Goal: Task Accomplishment & Management: Manage account settings

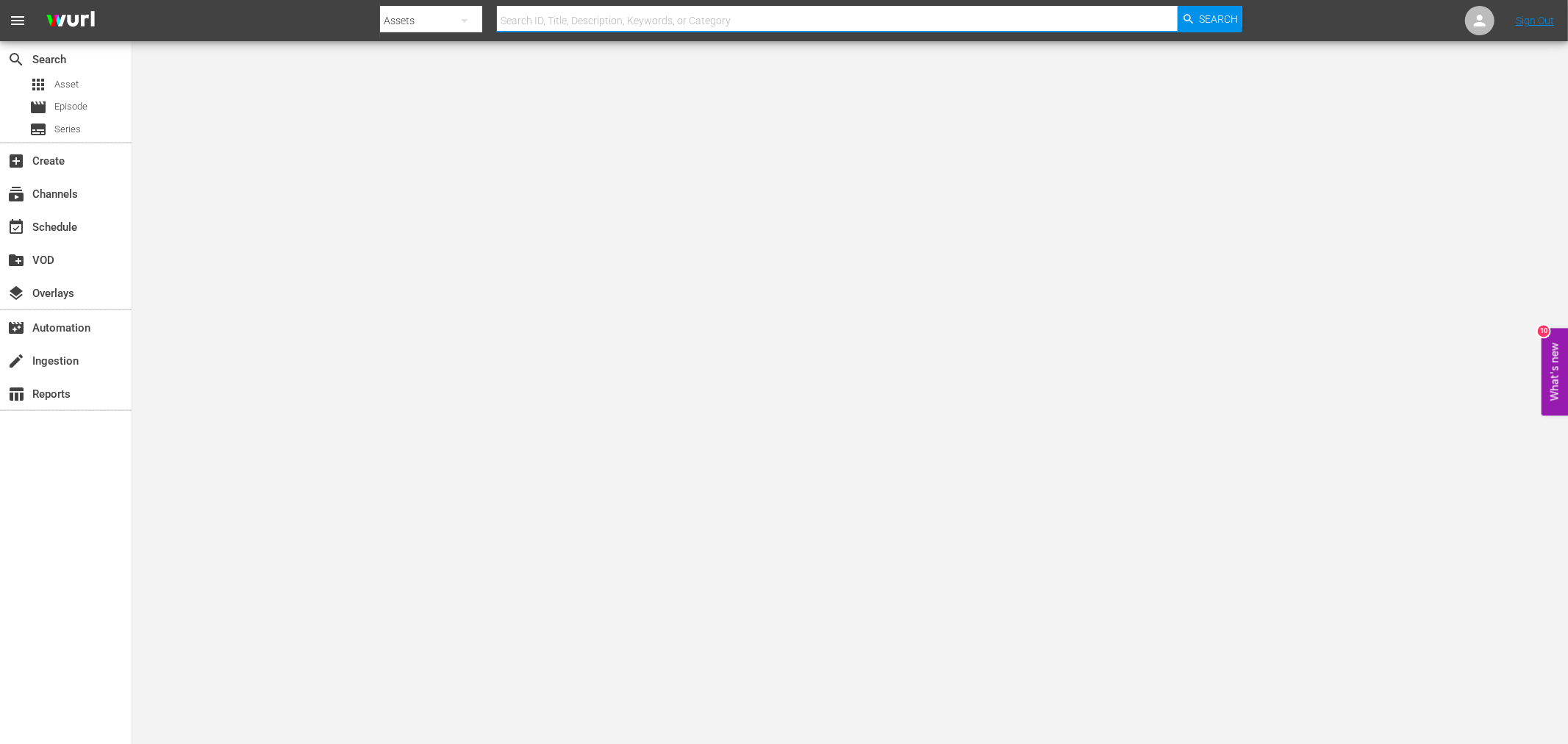
drag, startPoint x: 870, startPoint y: 10, endPoint x: 866, endPoint y: 19, distance: 9.8
click at [869, 12] on input "text" at bounding box center [838, 21] width 681 height 35
type input "rage of"
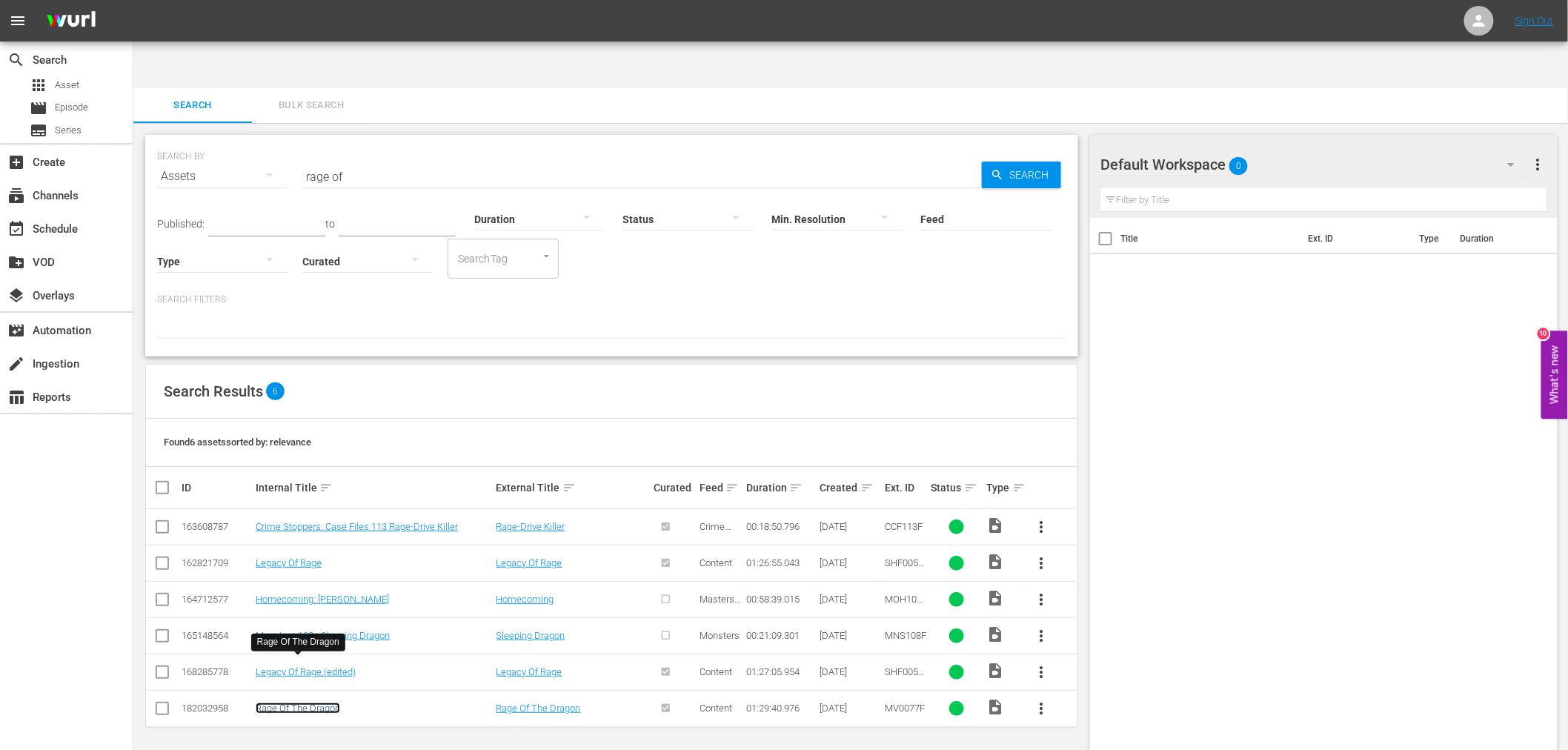
click at [312, 702] on link "Rage Of The Dragon" at bounding box center [298, 707] width 84 height 11
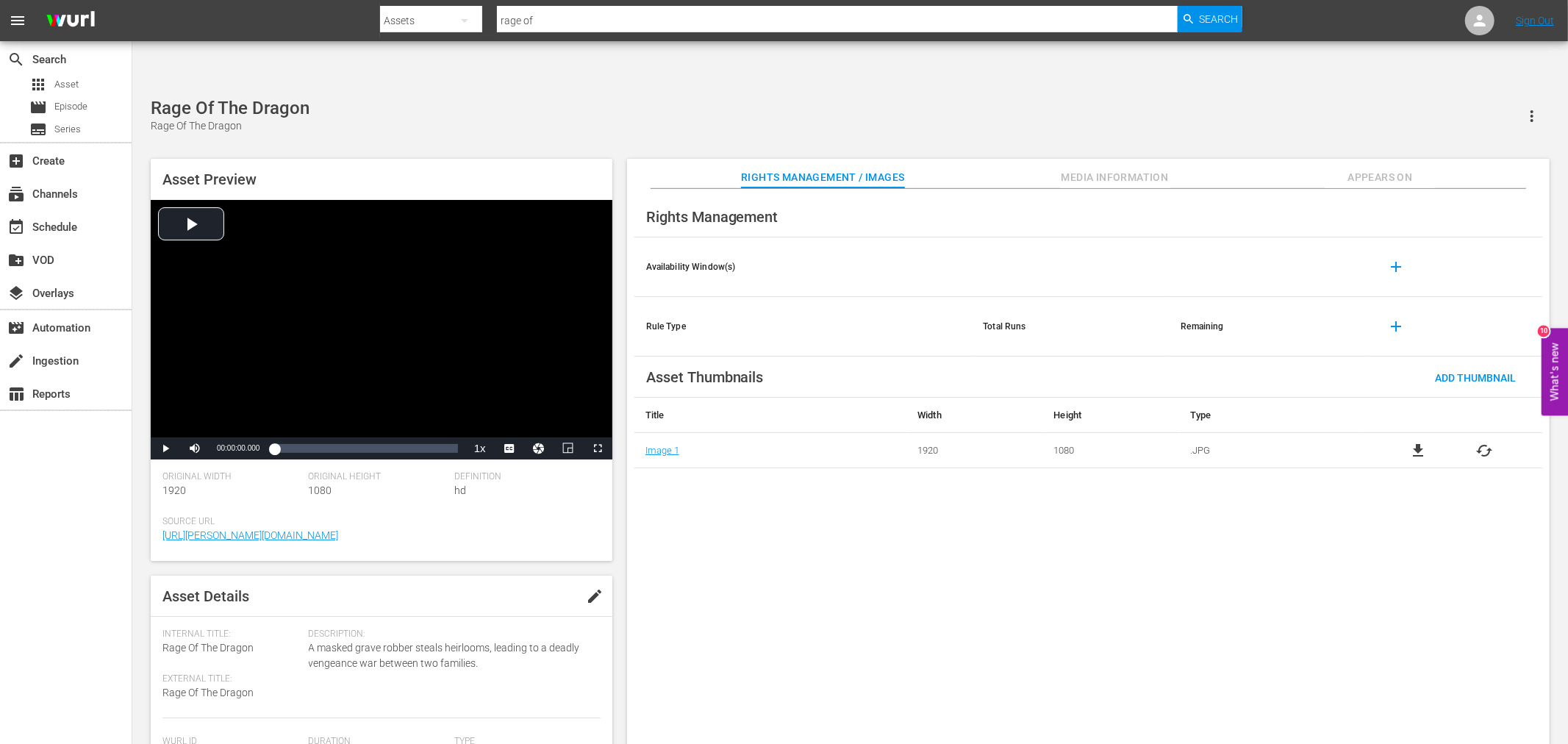
click at [1383, 168] on span "Appears On" at bounding box center [1380, 177] width 110 height 19
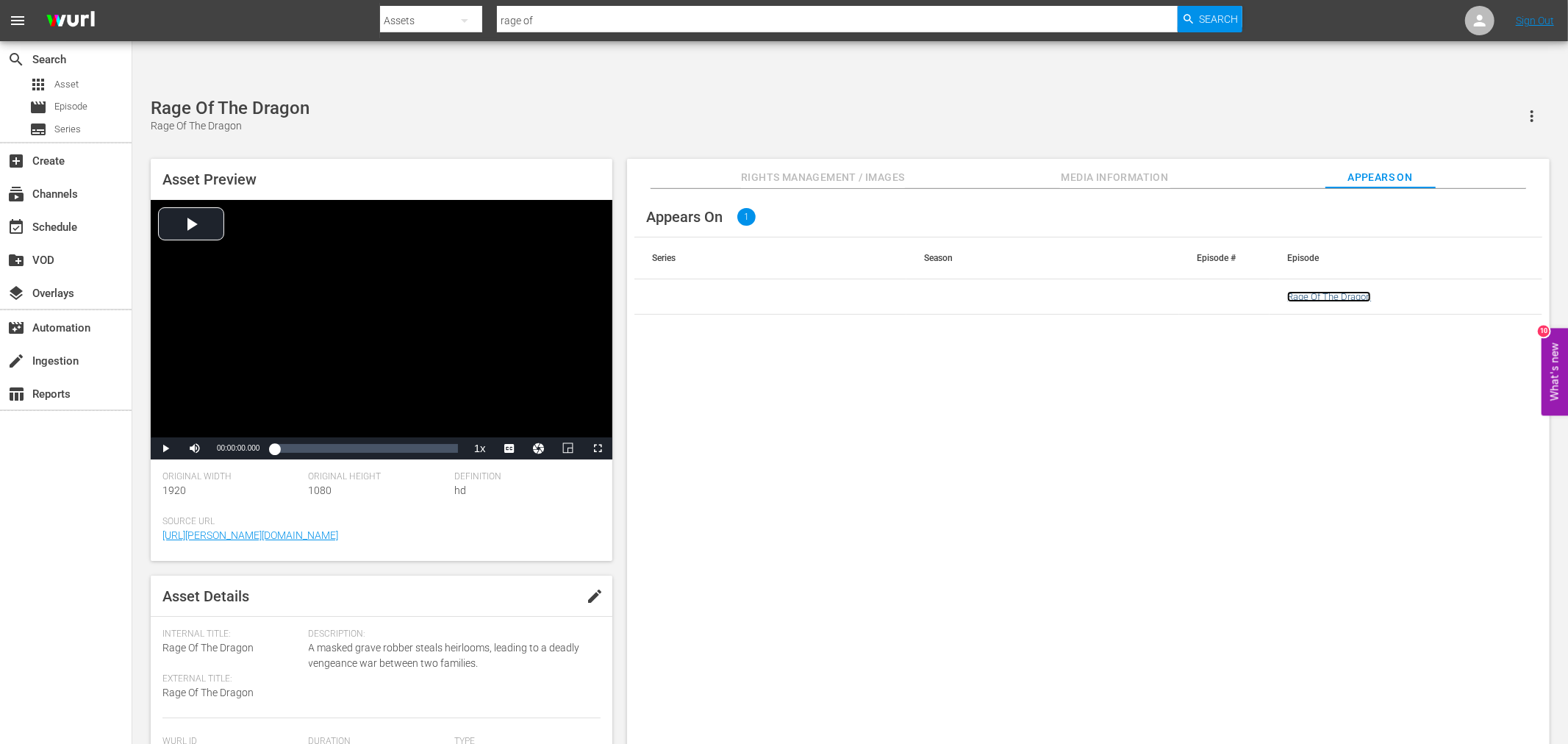
click at [1327, 291] on link "Rage Of The Dragon" at bounding box center [1329, 296] width 84 height 11
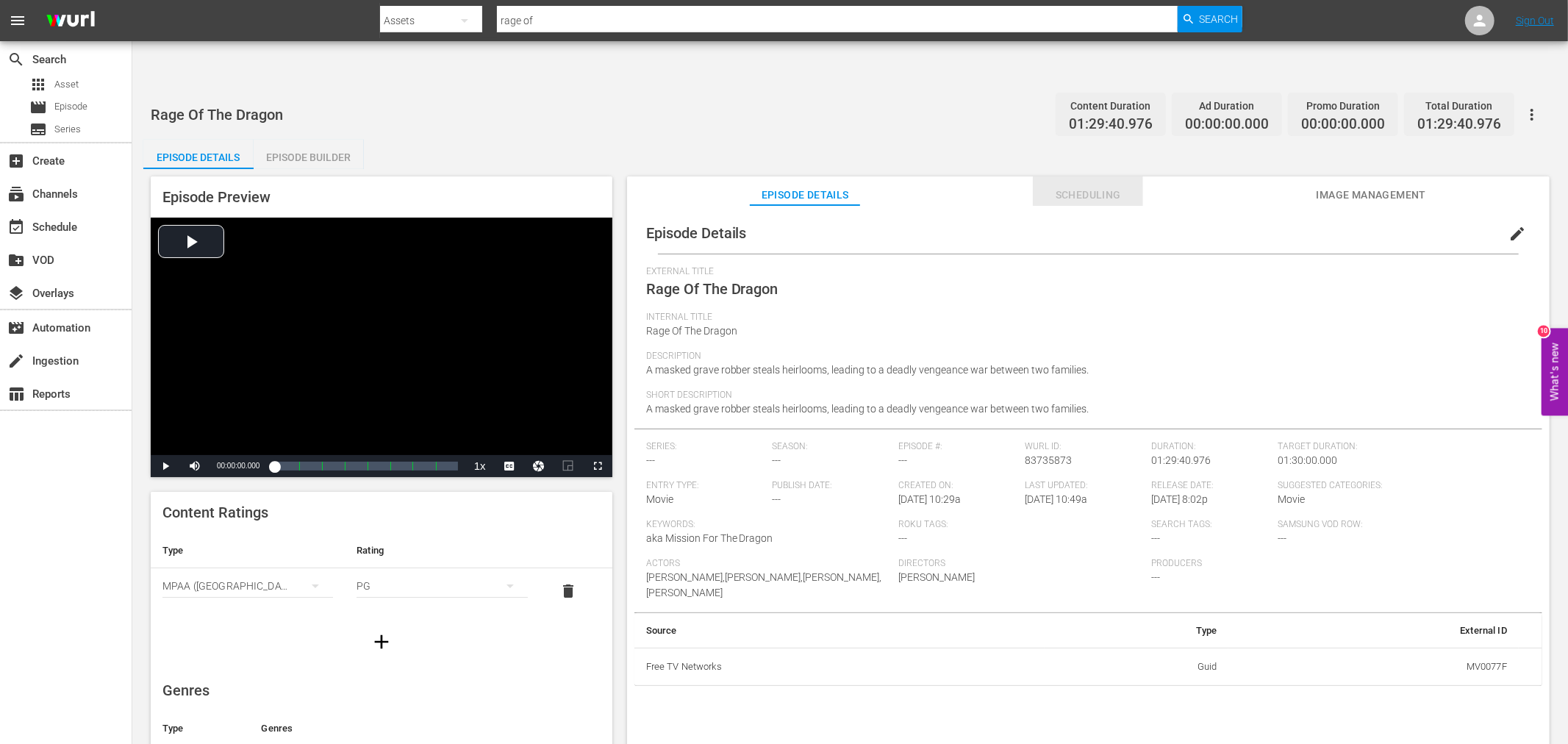
click at [1111, 186] on span "Scheduling" at bounding box center [1089, 195] width 110 height 19
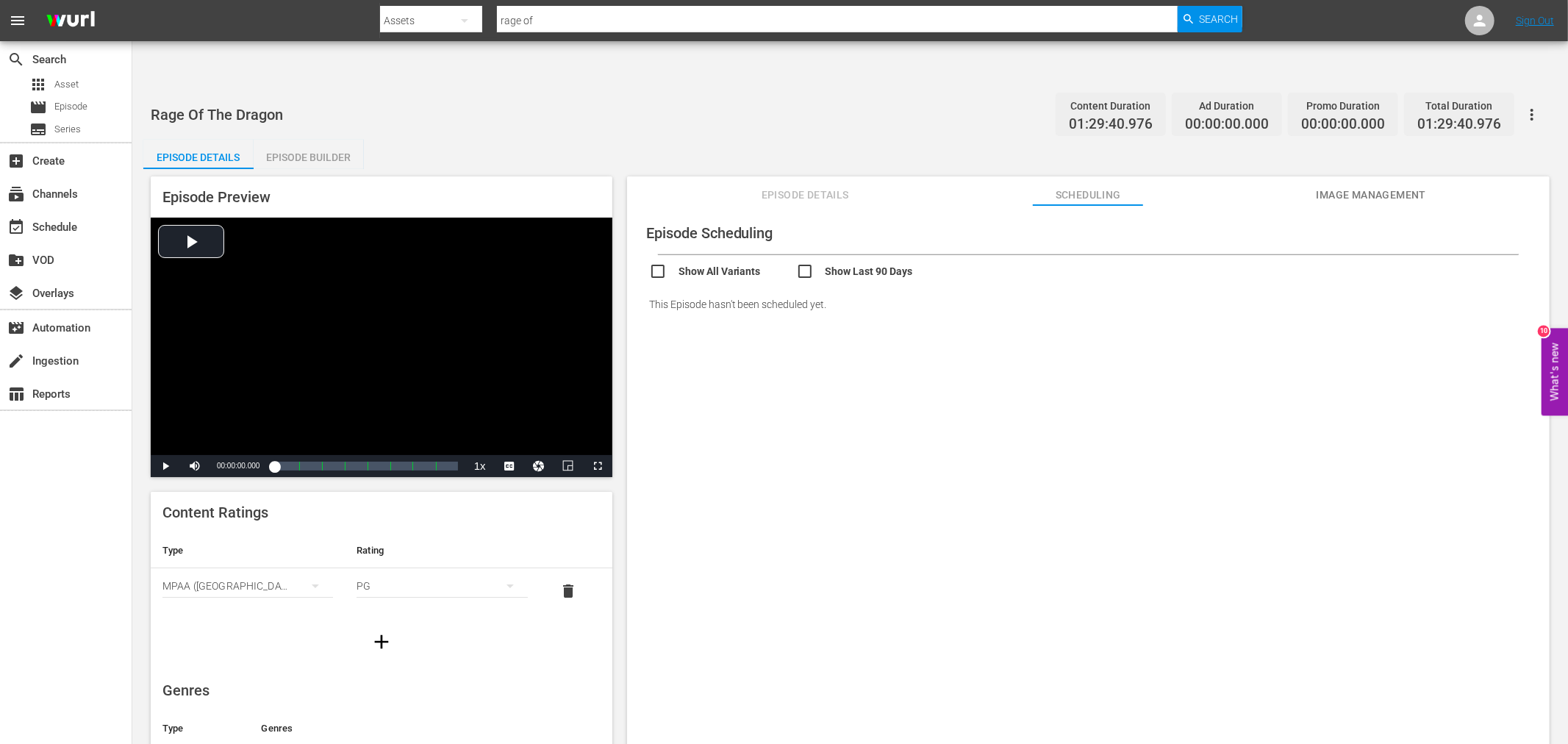
click at [656, 263] on input "checkbox" at bounding box center [722, 274] width 147 height 22
checkbox input "true"
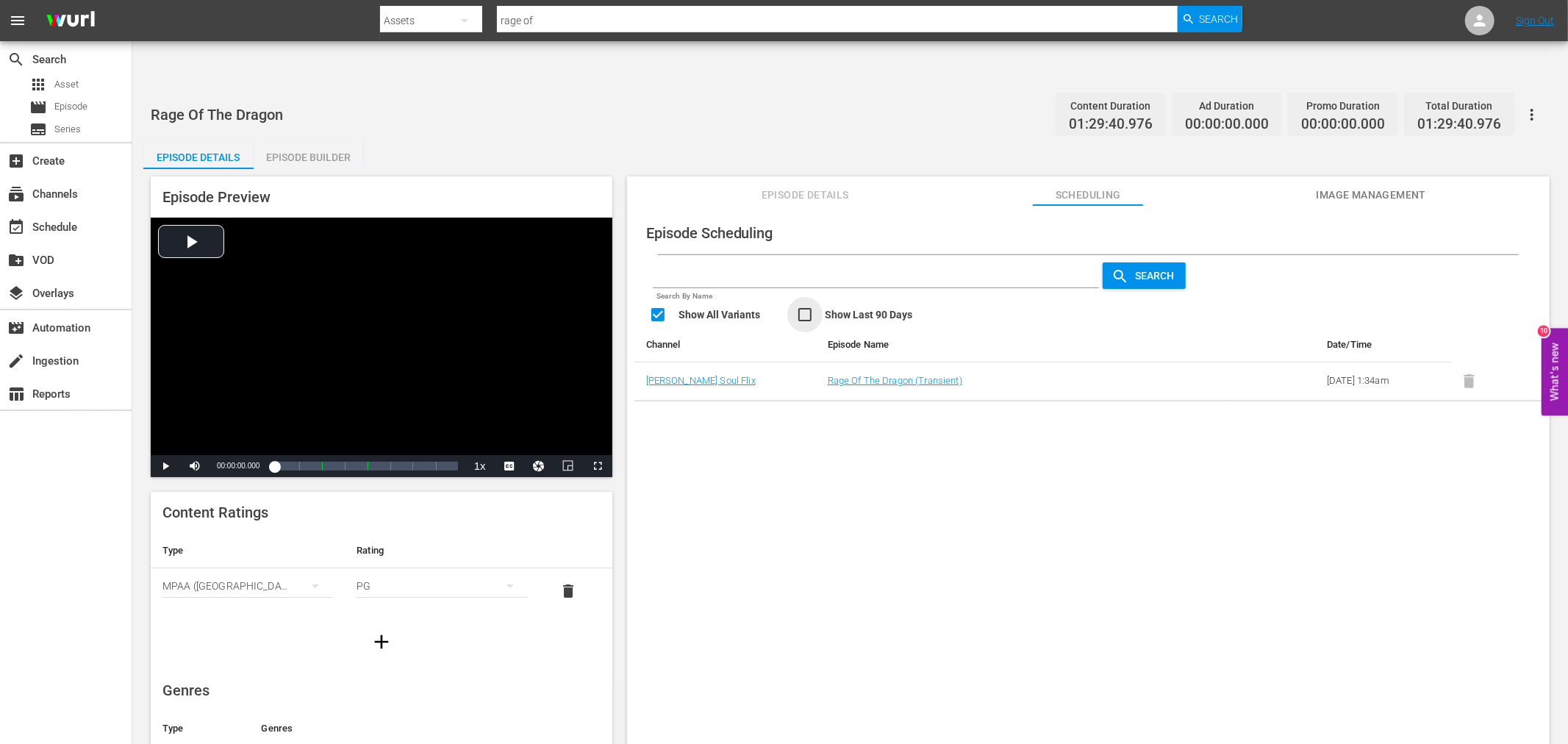
click at [805, 306] on input "checkbox" at bounding box center [869, 317] width 147 height 22
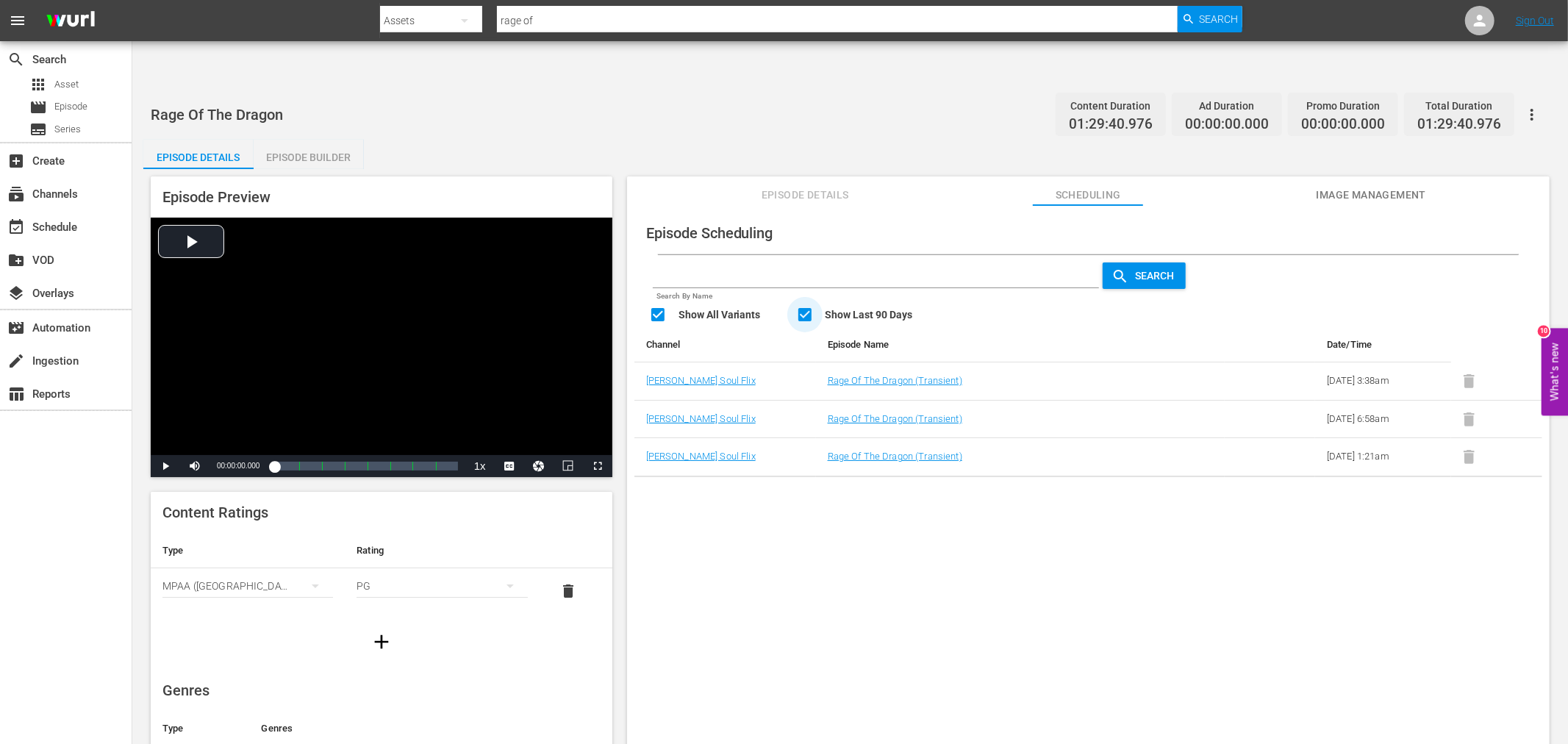
click at [804, 306] on input "checkbox" at bounding box center [869, 317] width 147 height 22
checkbox input "false"
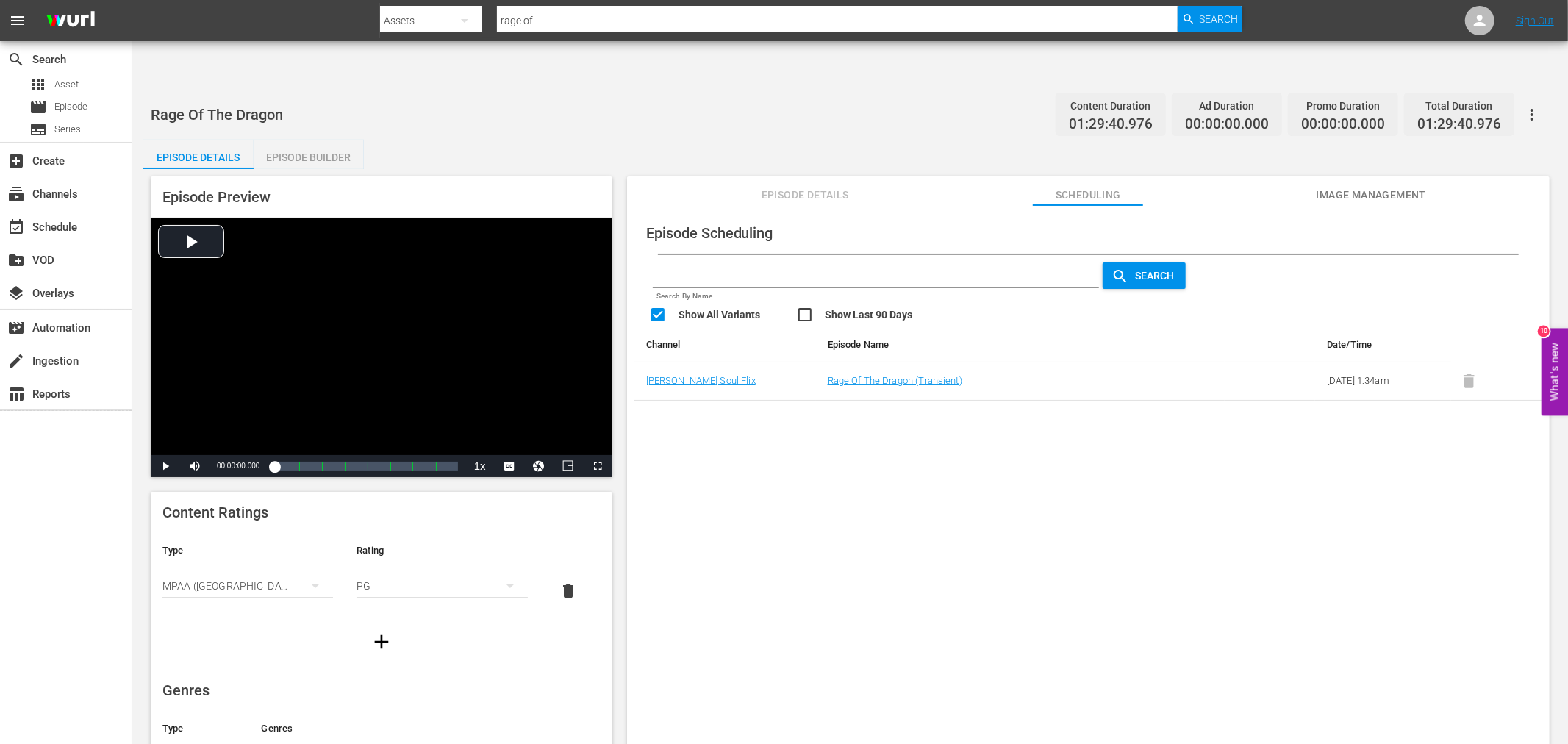
click at [957, 628] on div "Episode Scheduling Search By Name Search Show All Variants Show Last 90 Days Ch…" at bounding box center [1088, 492] width 922 height 575
click at [90, 498] on div "search Search apps Asset movie Episode subtitles Series add_box Create subscrip…" at bounding box center [66, 413] width 132 height 744
click at [1370, 607] on div "Episode Scheduling Search By Name Search Show All Variants Show Last 90 Days Ch…" at bounding box center [1088, 492] width 922 height 575
click at [974, 515] on div "Episode Scheduling Search By Name Search Show All Variants Show Last 90 Days Ch…" at bounding box center [1088, 492] width 922 height 575
click at [1525, 106] on icon "button" at bounding box center [1533, 115] width 18 height 18
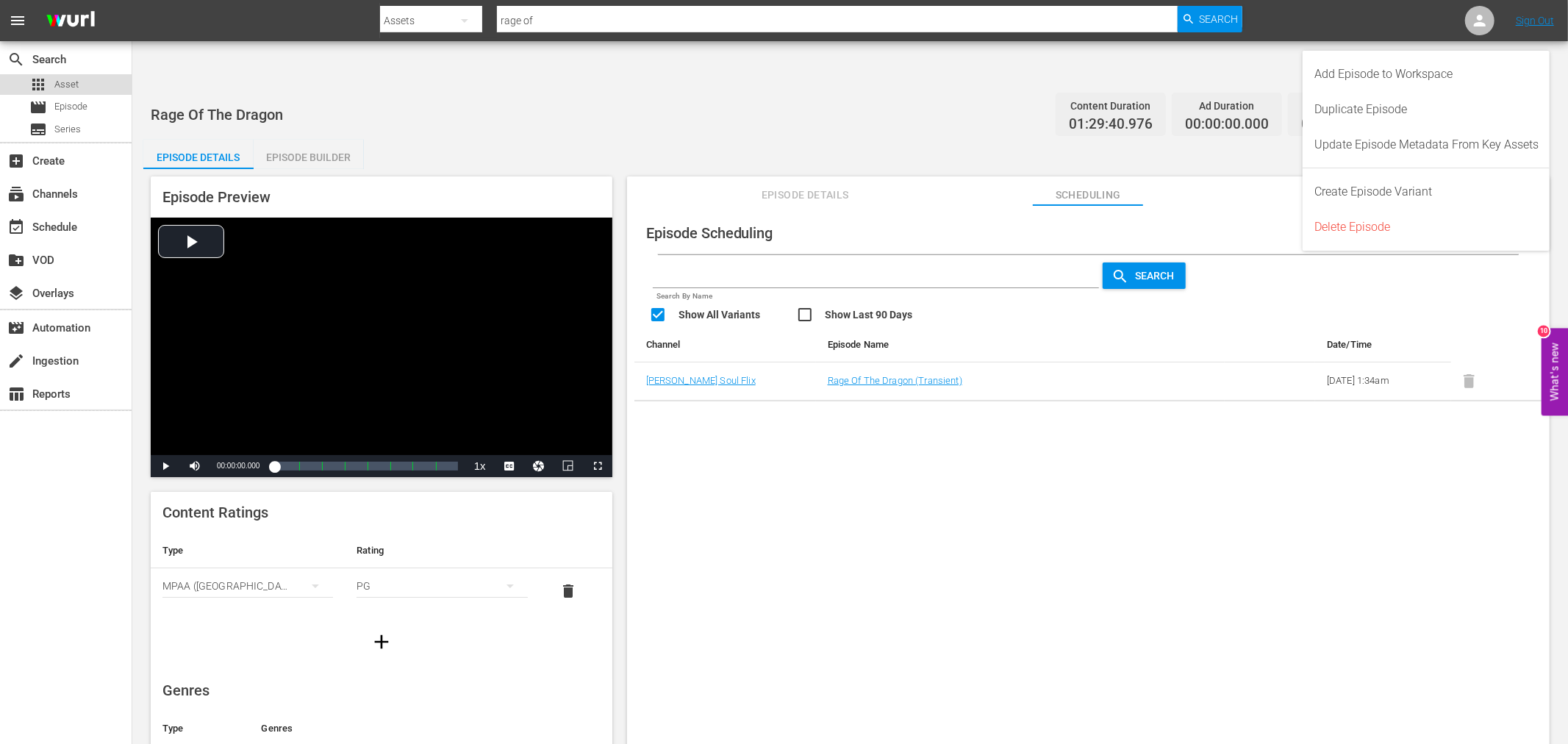
click at [51, 85] on div "apps Asset" at bounding box center [54, 84] width 49 height 21
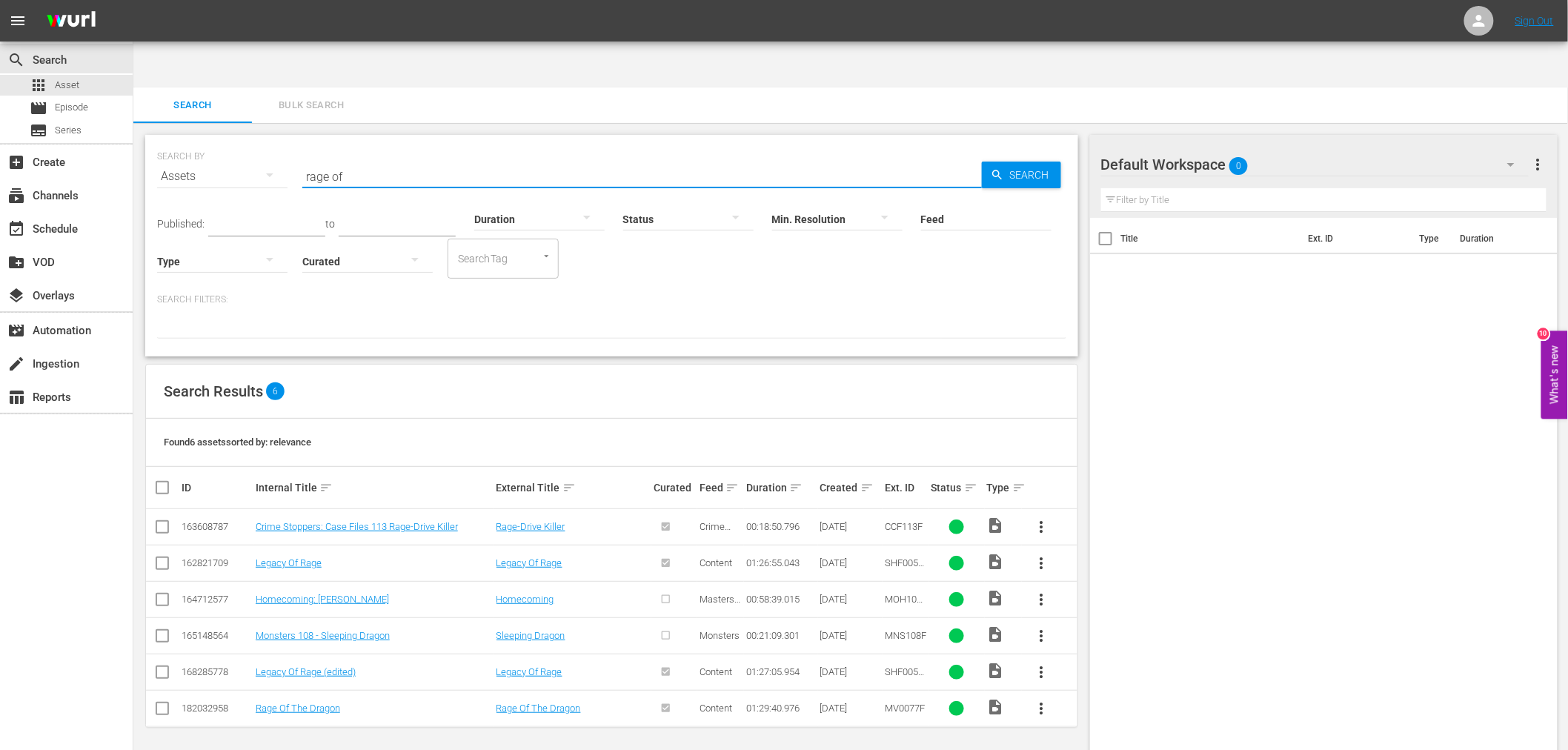
click at [396, 159] on input "rage of" at bounding box center [642, 177] width 679 height 36
click at [161, 702] on input "checkbox" at bounding box center [163, 711] width 18 height 18
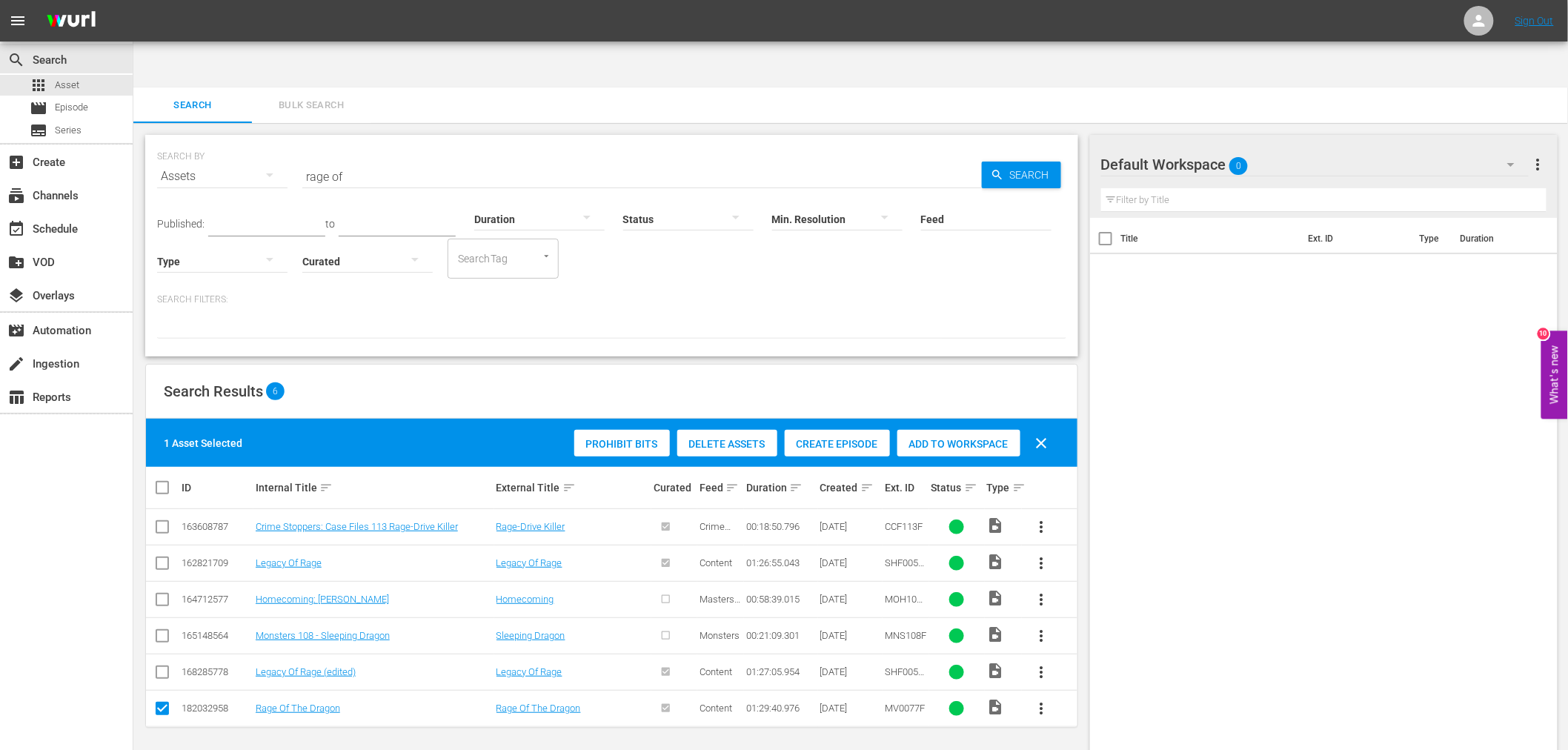
click at [723, 438] on span "Delete Assets" at bounding box center [727, 443] width 100 height 12
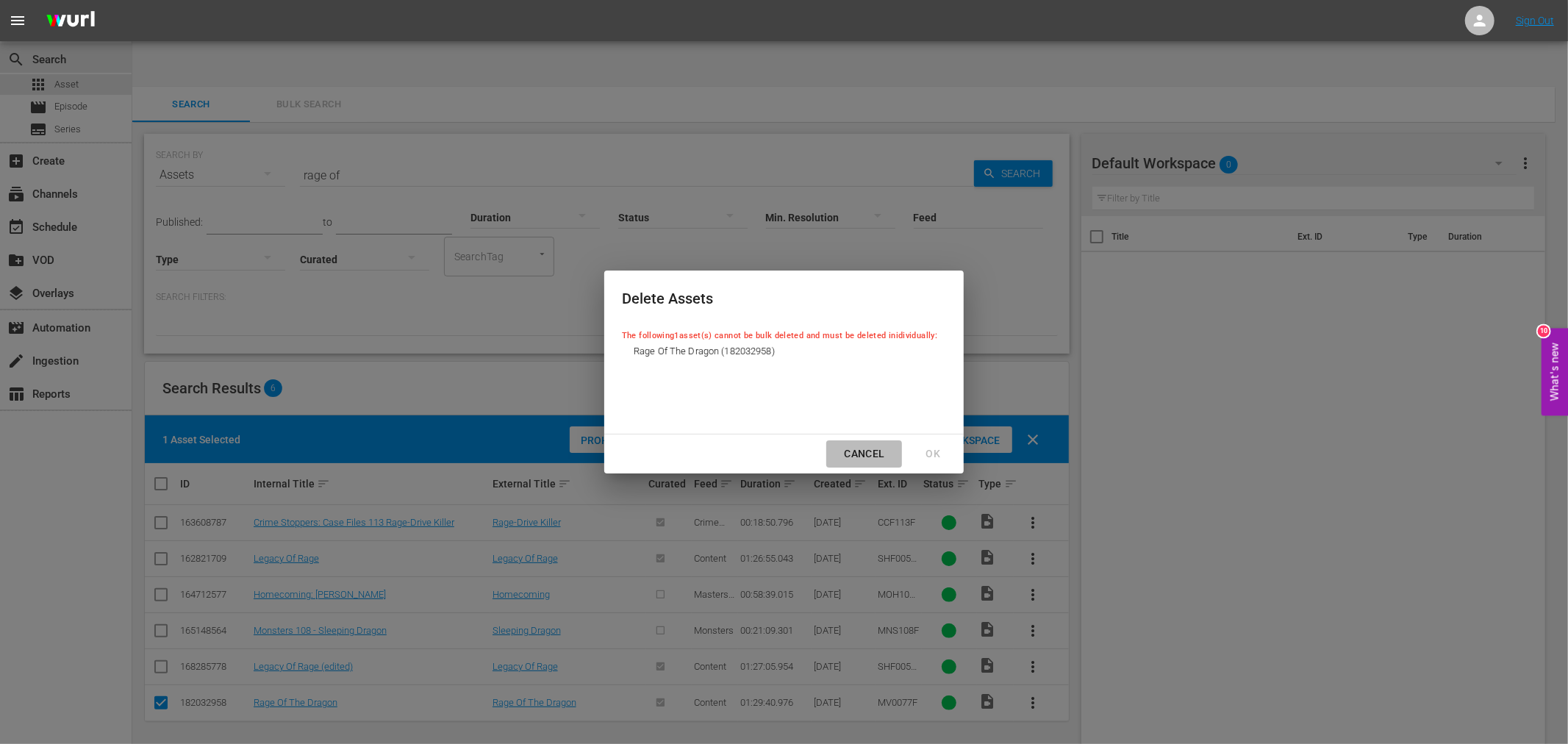
click at [883, 455] on div "Cancel" at bounding box center [864, 454] width 64 height 19
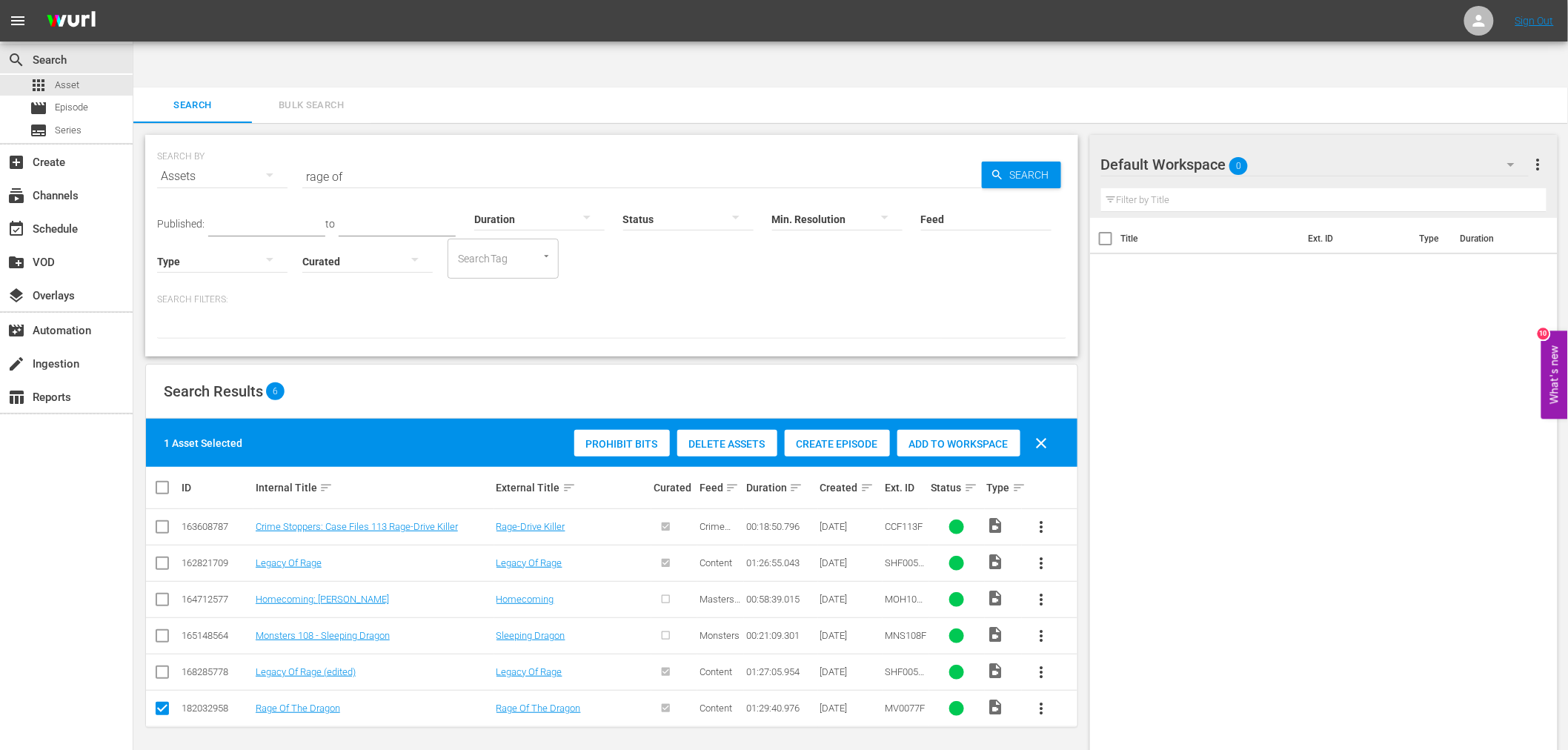
click at [921, 728] on div "SEARCH BY Search By Assets Search ID, Title, Description, Keywords, or Category…" at bounding box center [611, 460] width 956 height 675
click at [159, 702] on input "checkbox" at bounding box center [163, 711] width 18 height 18
checkbox input "false"
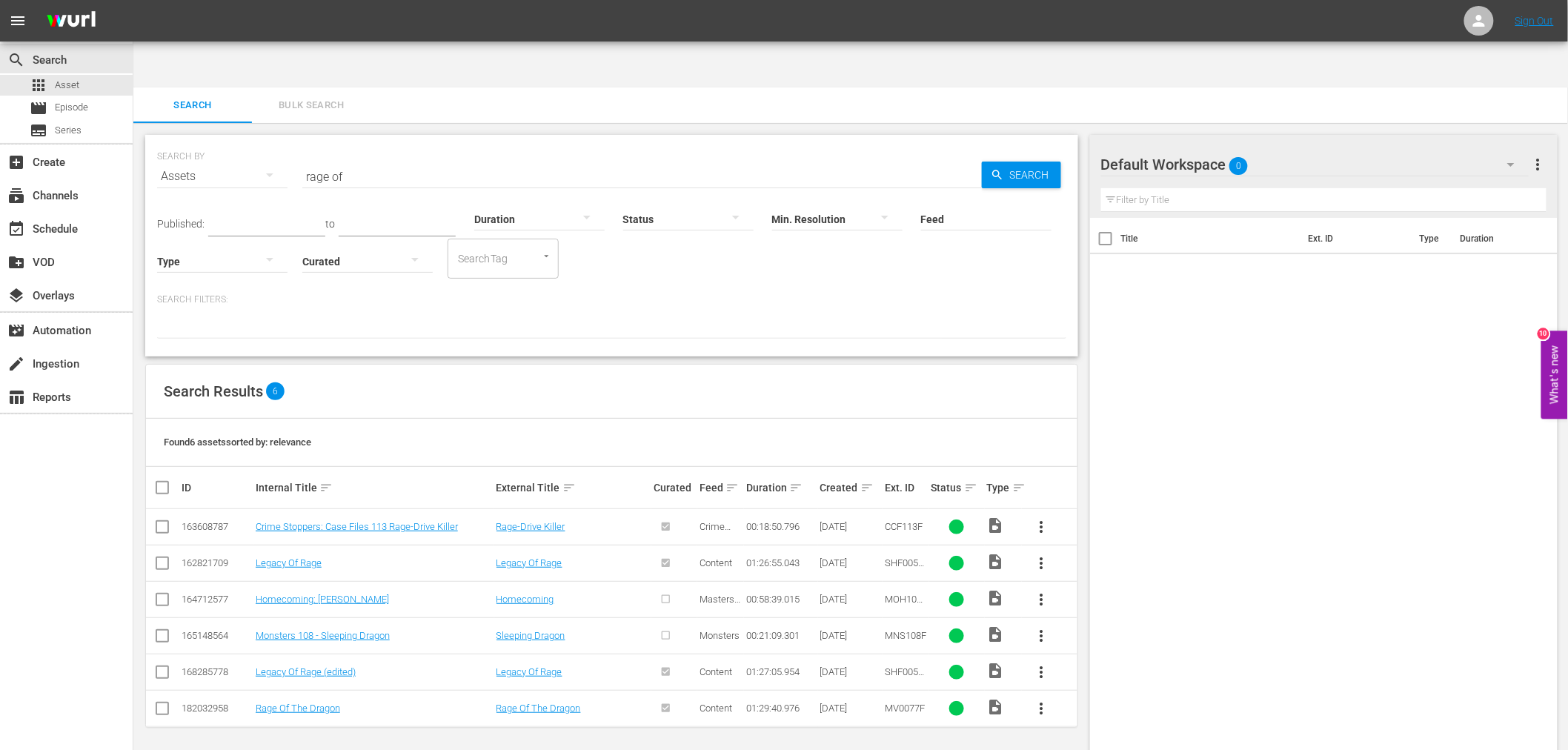
click at [882, 717] on div "SEARCH BY Search By Assets Search ID, Title, Description, Keywords, or Category…" at bounding box center [611, 460] width 956 height 675
click at [1410, 228] on div "Title Ext. ID Type Duration" at bounding box center [1324, 499] width 468 height 562
click at [1201, 465] on div "Title Ext. ID Type Duration" at bounding box center [1324, 499] width 468 height 562
click at [293, 702] on link "Rage Of The Dragon" at bounding box center [298, 707] width 84 height 11
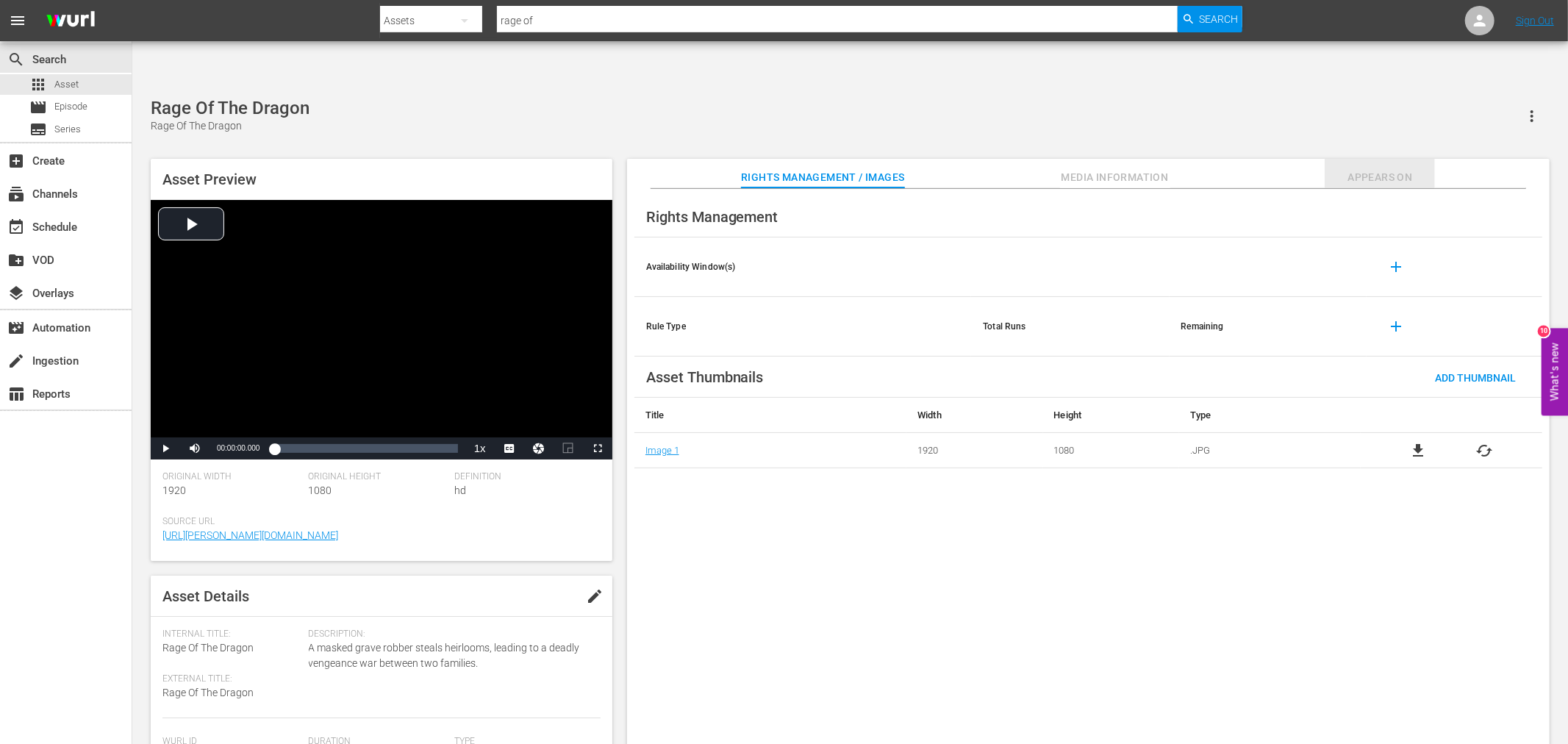
click at [1368, 168] on span "Appears On" at bounding box center [1380, 177] width 110 height 19
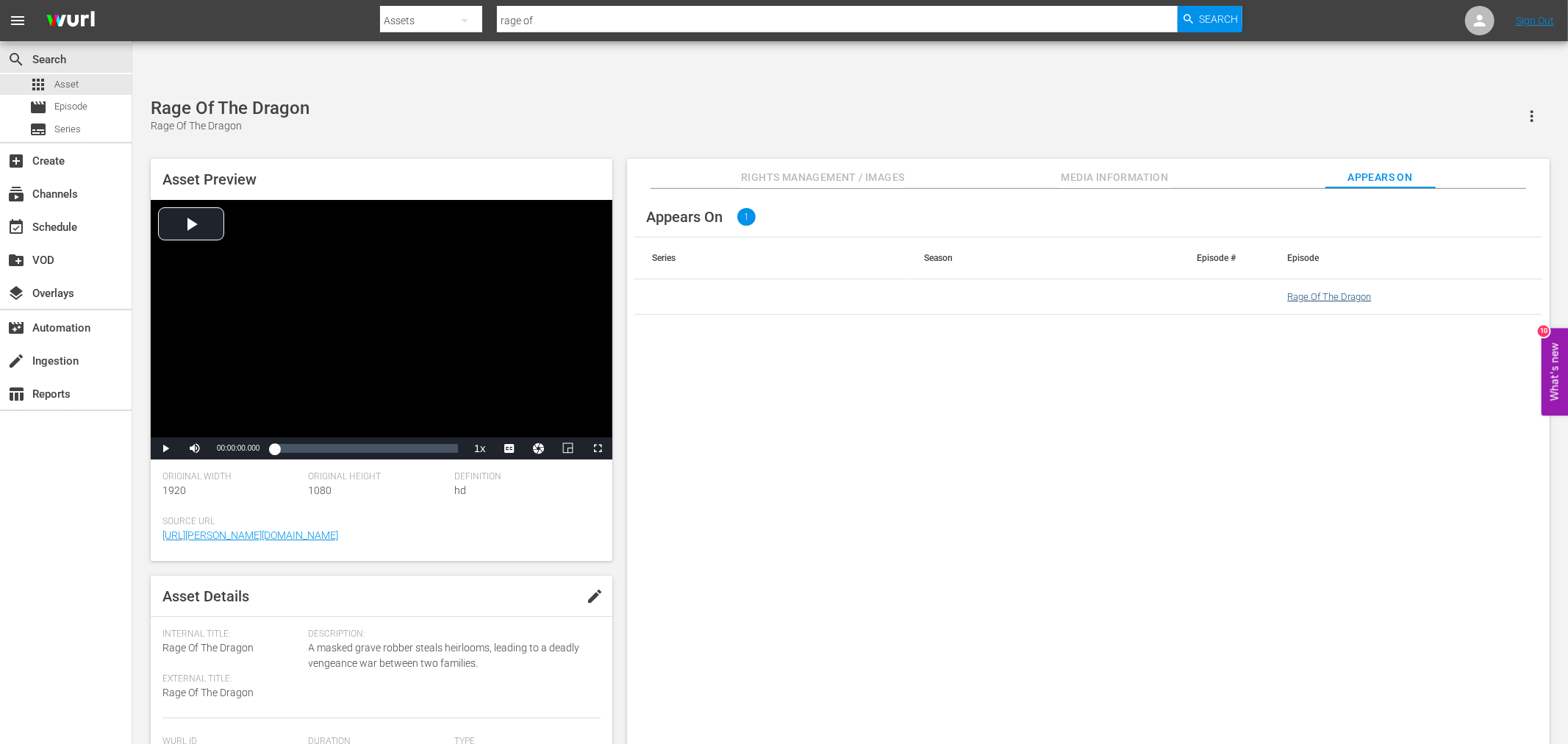
click at [1356, 279] on td "Rage Of The Dragon" at bounding box center [1406, 297] width 273 height 35
click at [1346, 291] on link "Rage Of The Dragon" at bounding box center [1329, 296] width 84 height 11
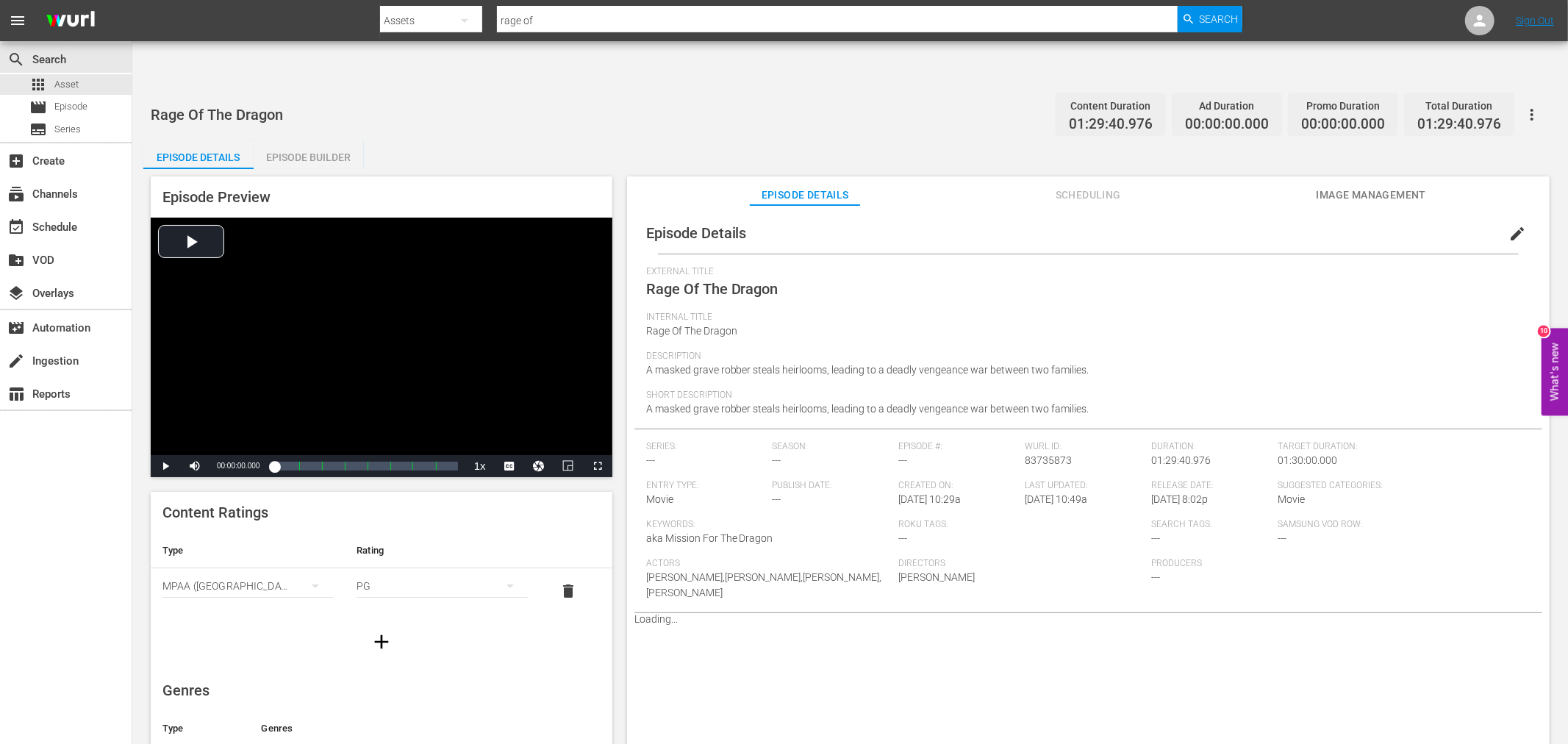
click at [1087, 186] on span "Scheduling" at bounding box center [1089, 195] width 110 height 19
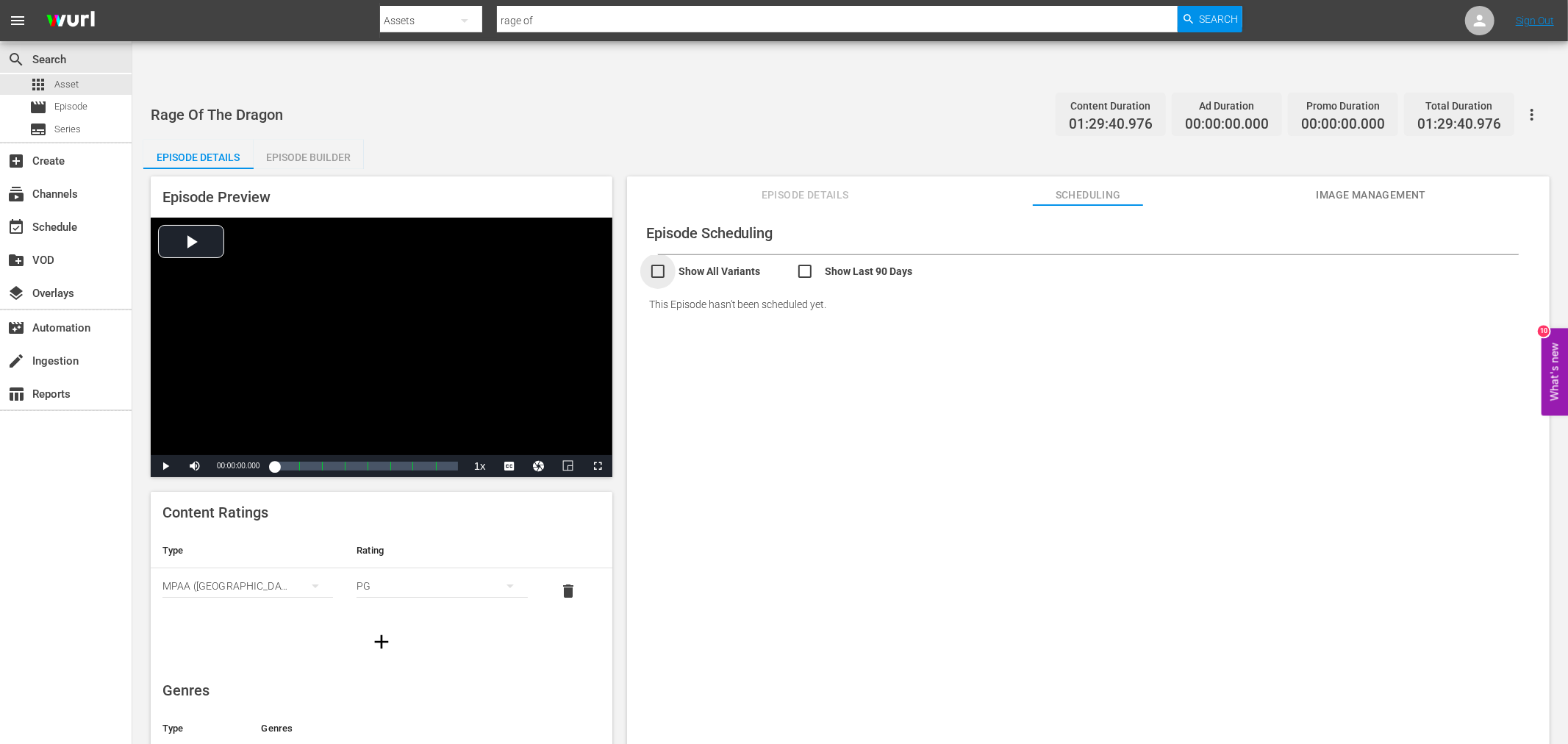
click at [709, 263] on input "checkbox" at bounding box center [722, 274] width 147 height 22
checkbox input "true"
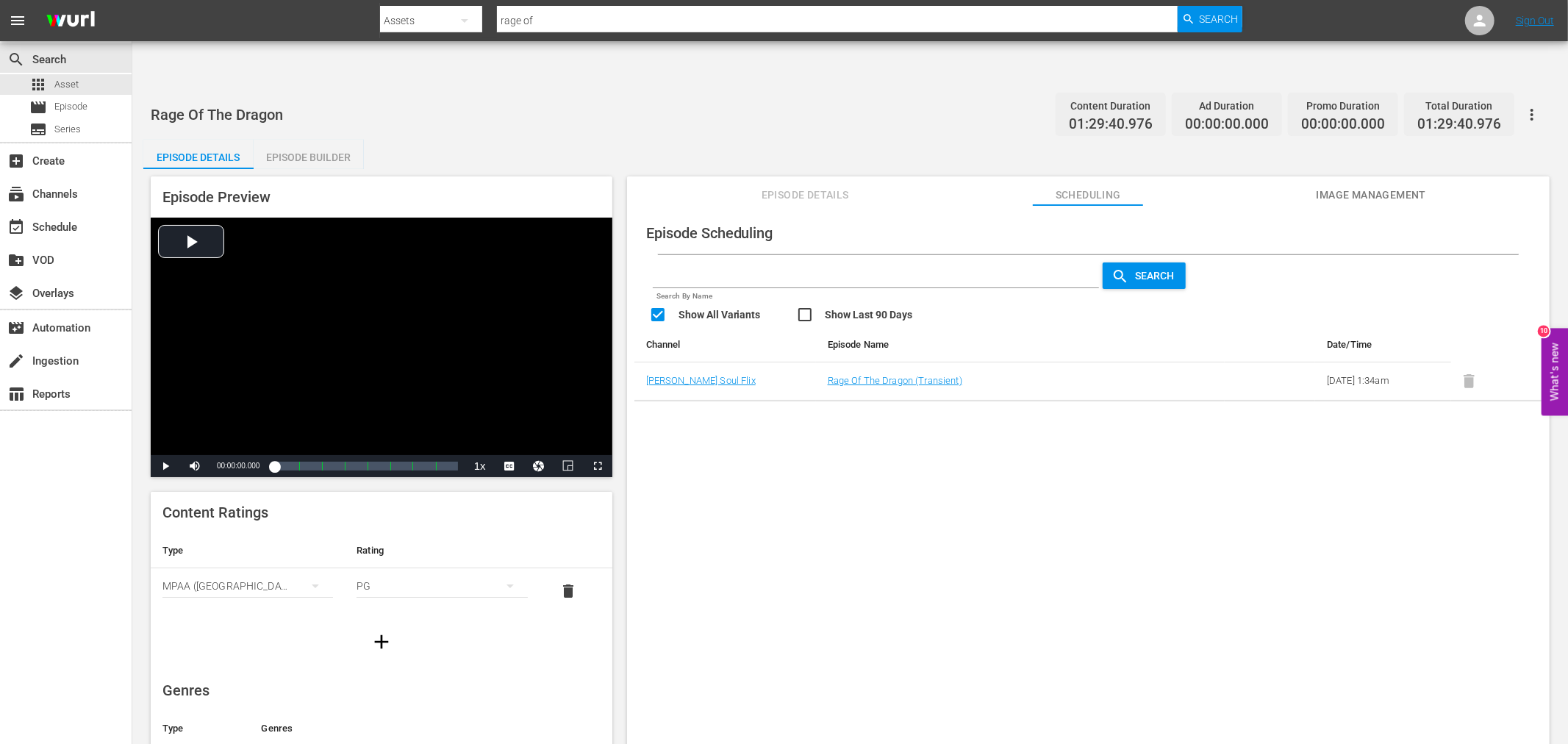
click at [757, 511] on div "Episode Scheduling Search By Name Search Show All Variants Show Last 90 Days Ch…" at bounding box center [1088, 492] width 922 height 575
click at [1464, 375] on span at bounding box center [1470, 380] width 36 height 11
click at [1381, 516] on div "Episode Scheduling Search By Name Search Show All Variants Show Last 90 Days Ch…" at bounding box center [1088, 492] width 922 height 575
